Goal: Navigation & Orientation: Find specific page/section

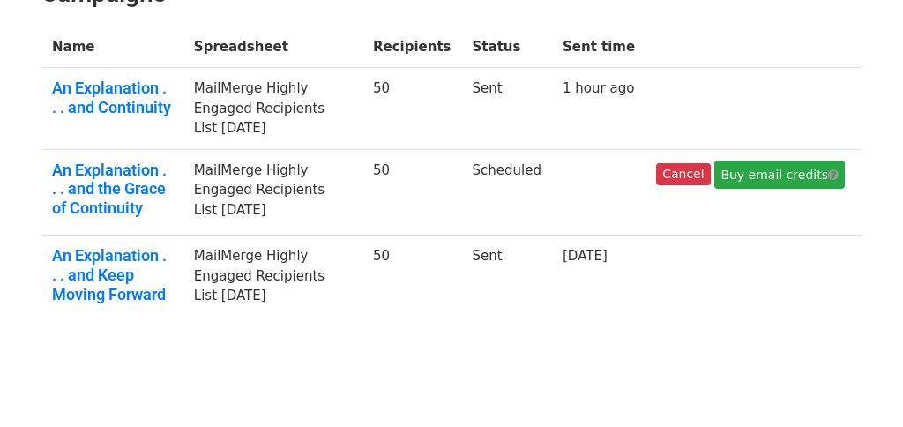
scroll to position [313, 0]
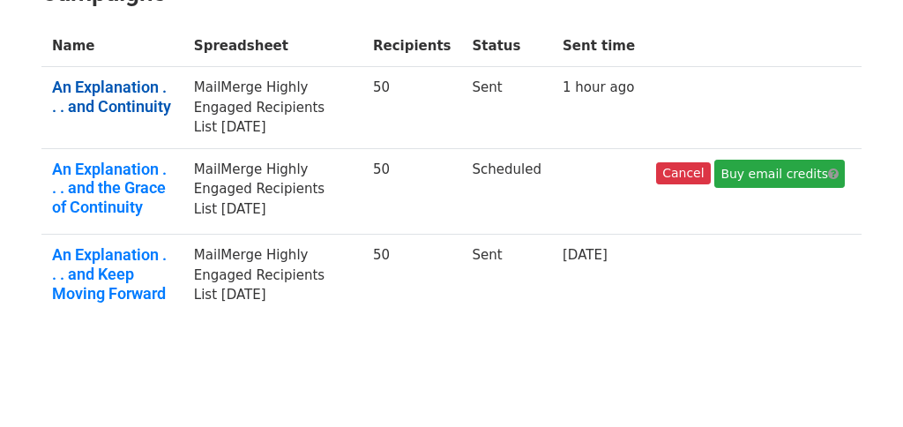
click at [140, 78] on link "An Explanation . . . and Continuity" at bounding box center [112, 97] width 121 height 38
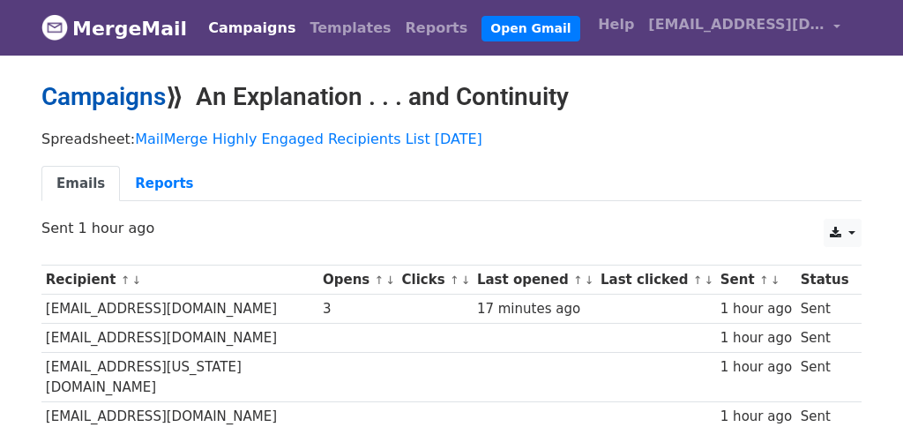
click at [139, 93] on link "Campaigns" at bounding box center [103, 96] width 124 height 29
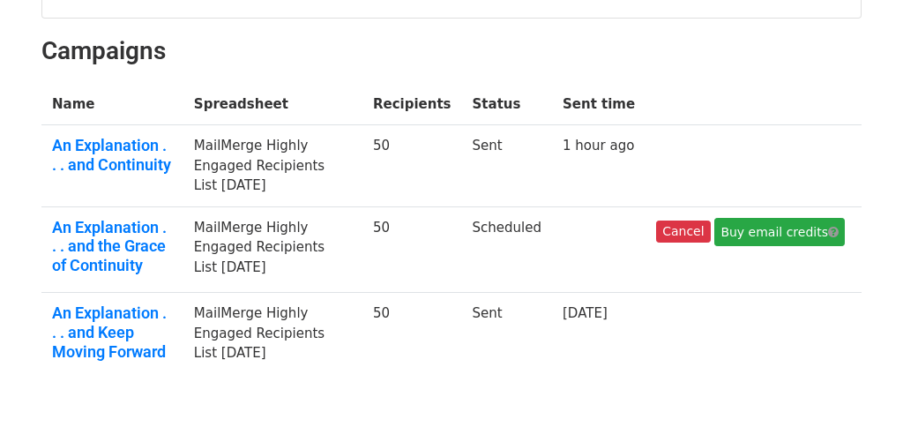
scroll to position [274, 0]
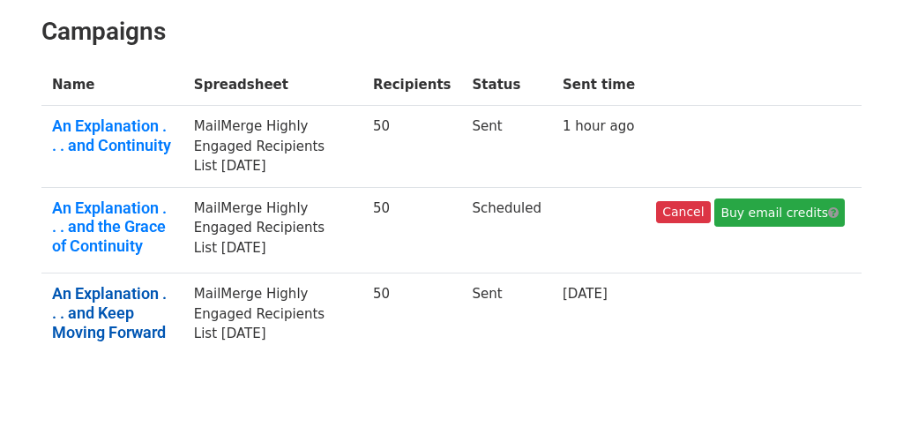
click at [94, 284] on link "An Explanation . . . and Keep Moving Forward" at bounding box center [112, 312] width 121 height 57
